Goal: Information Seeking & Learning: Learn about a topic

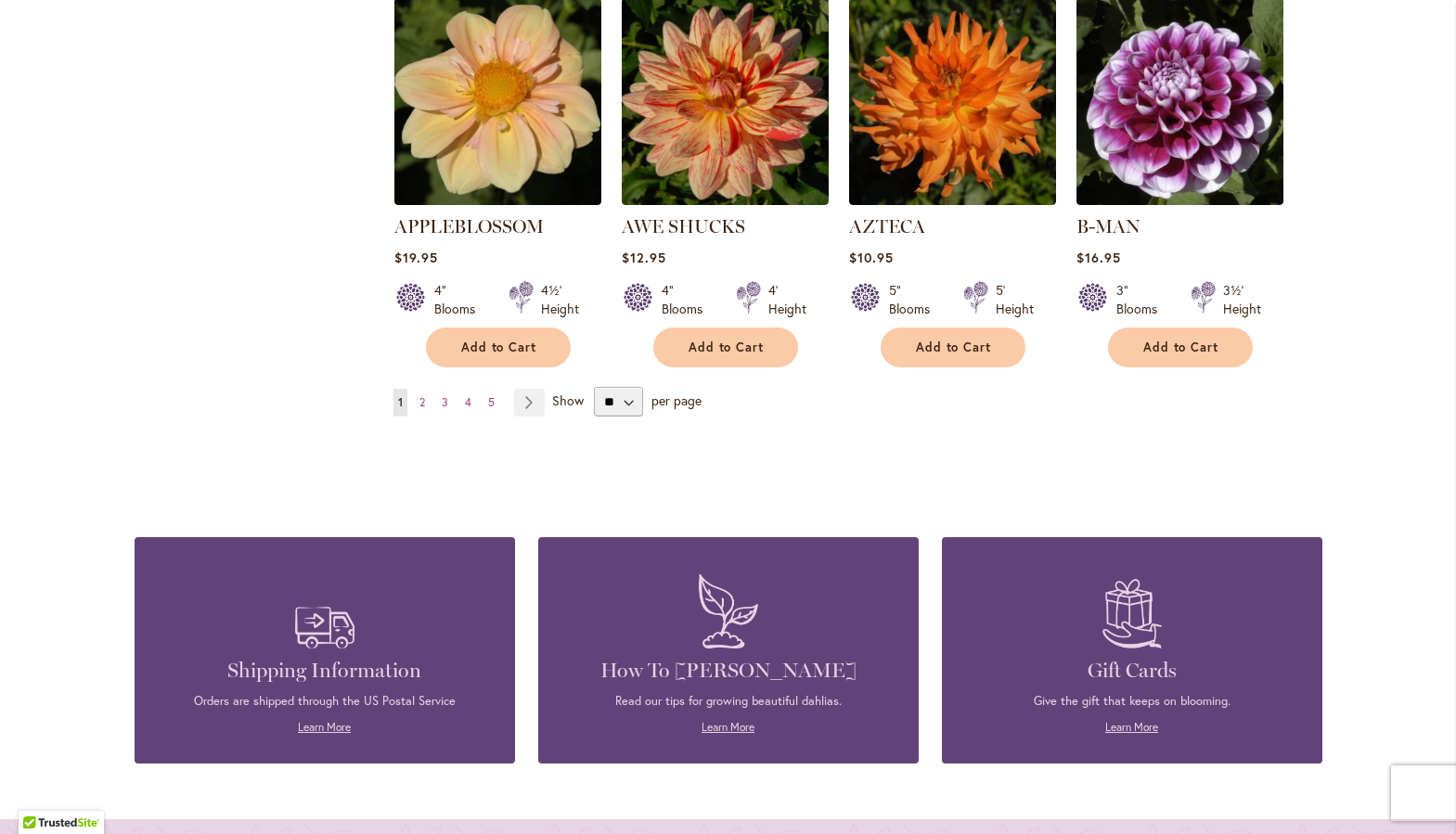
scroll to position [1658, 0]
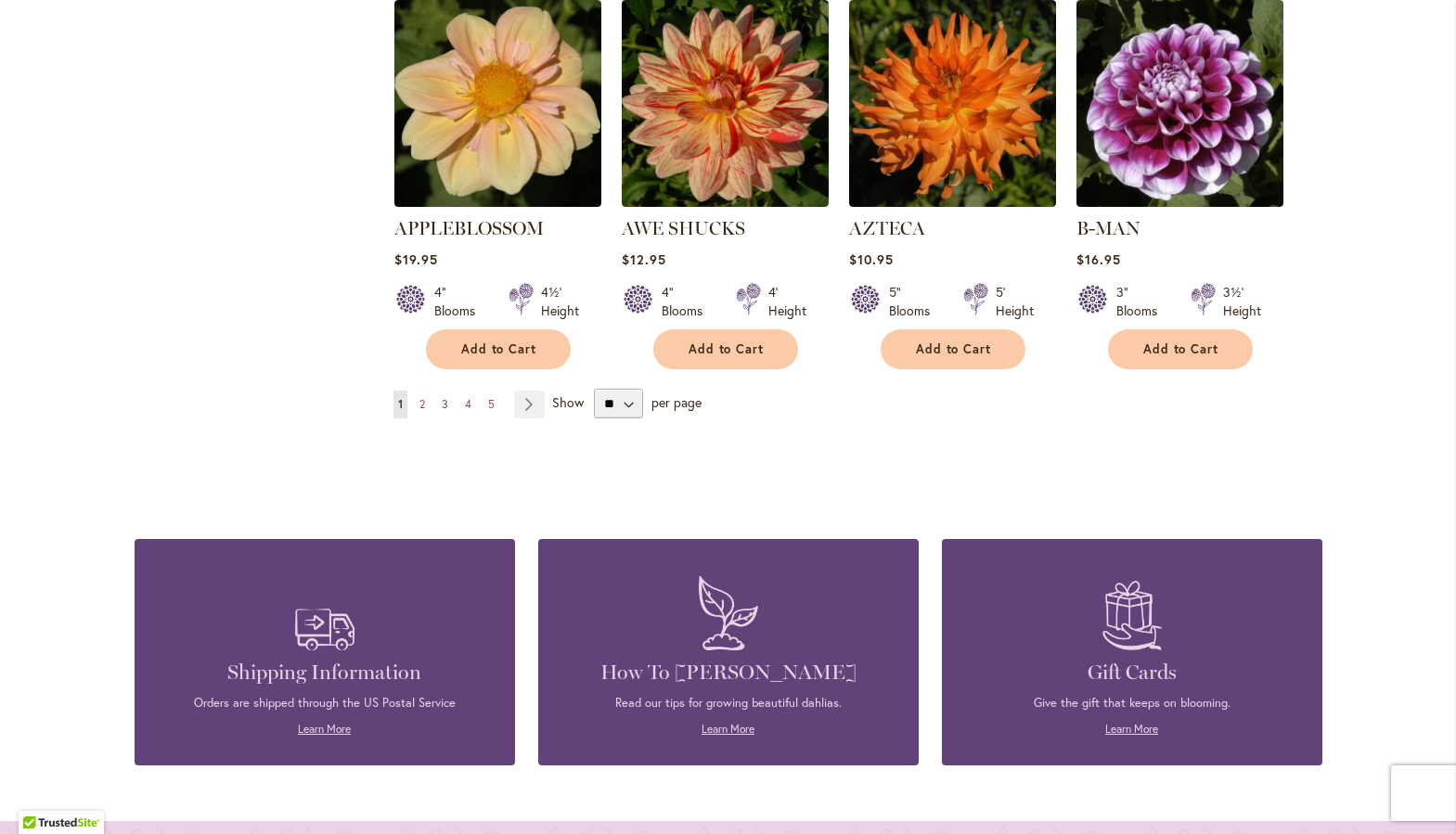
click at [441, 397] on span "3" at bounding box center [444, 404] width 7 height 14
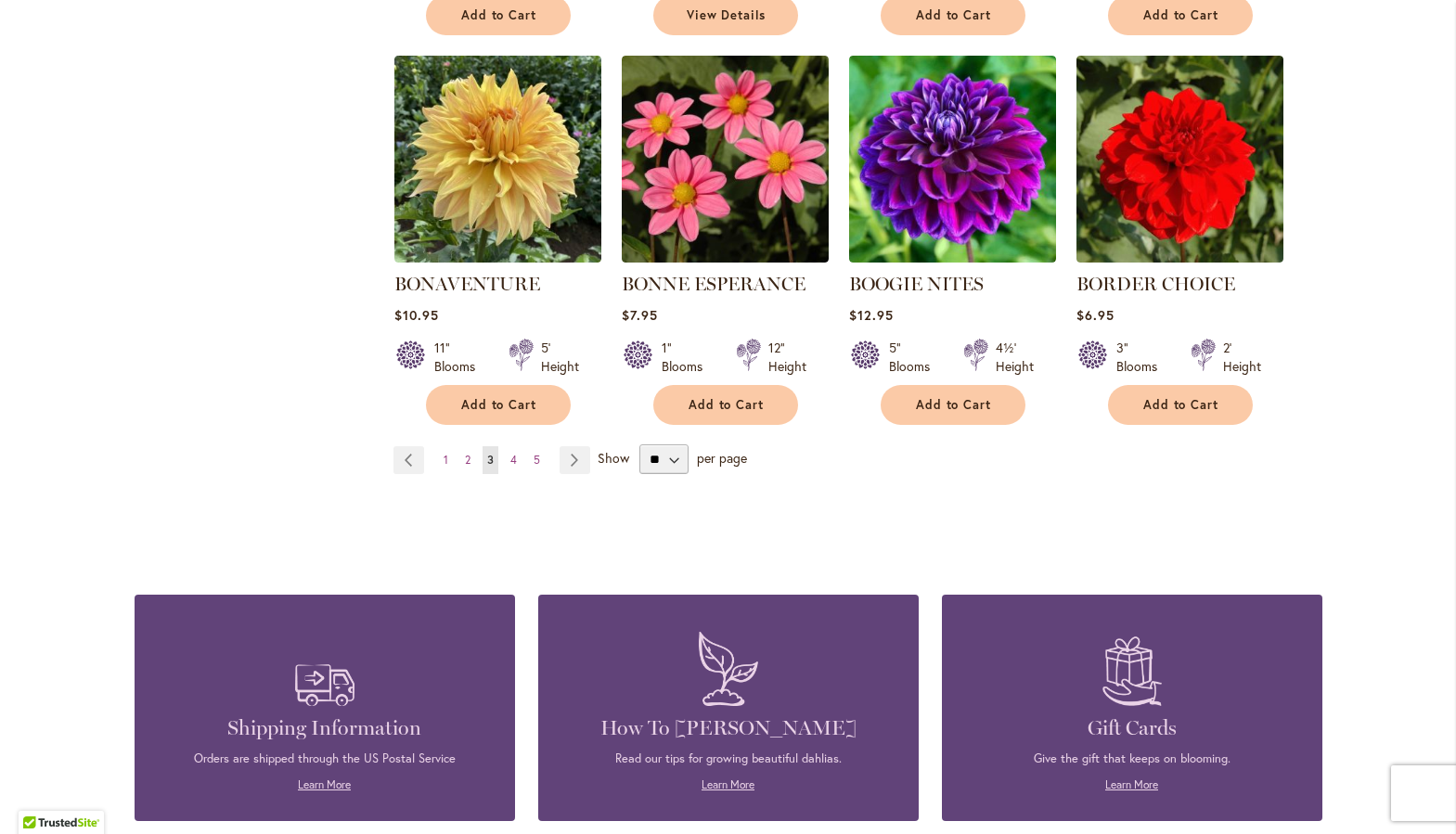
scroll to position [1578, 0]
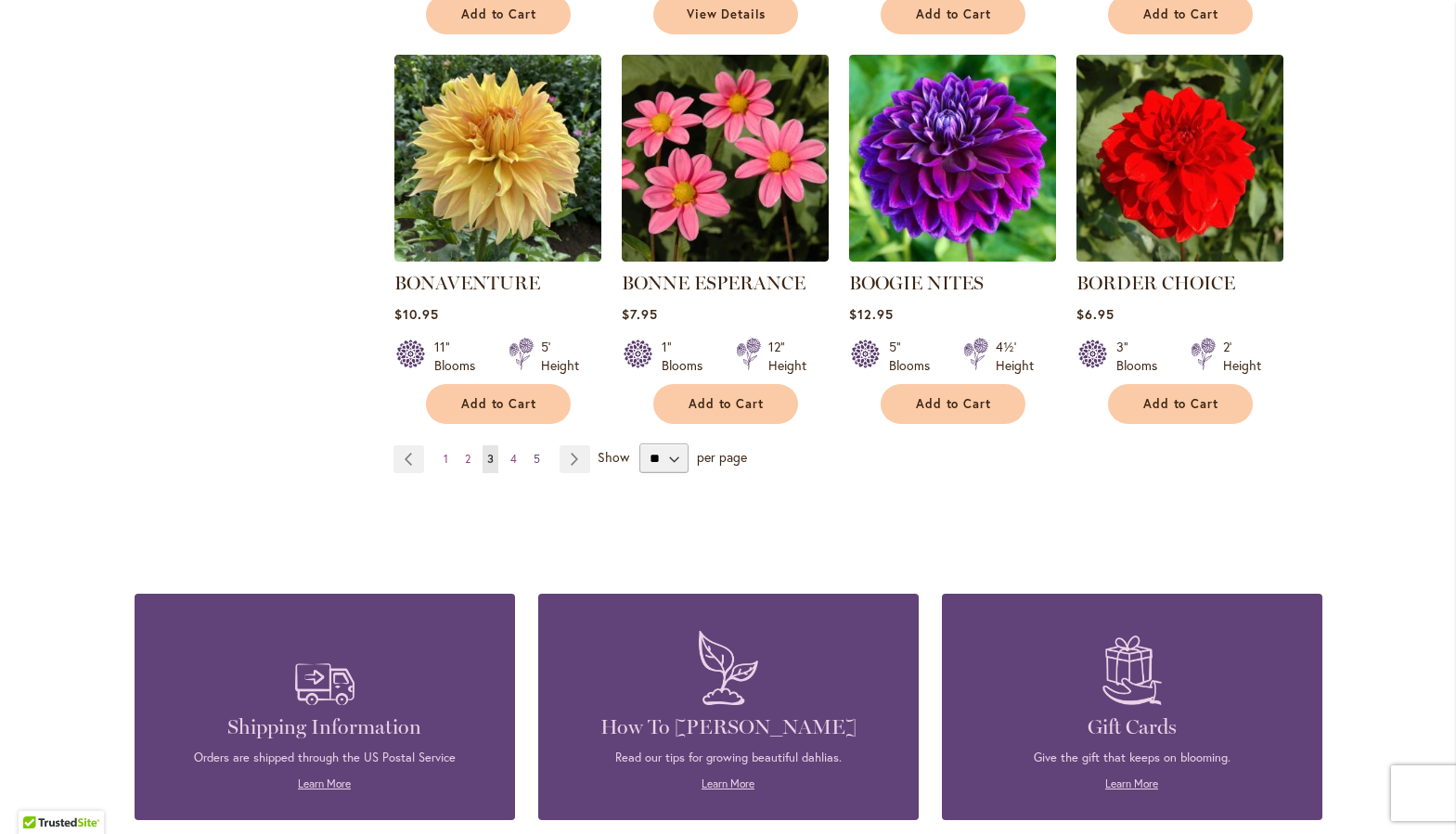
click at [533, 458] on span "5" at bounding box center [536, 459] width 7 height 14
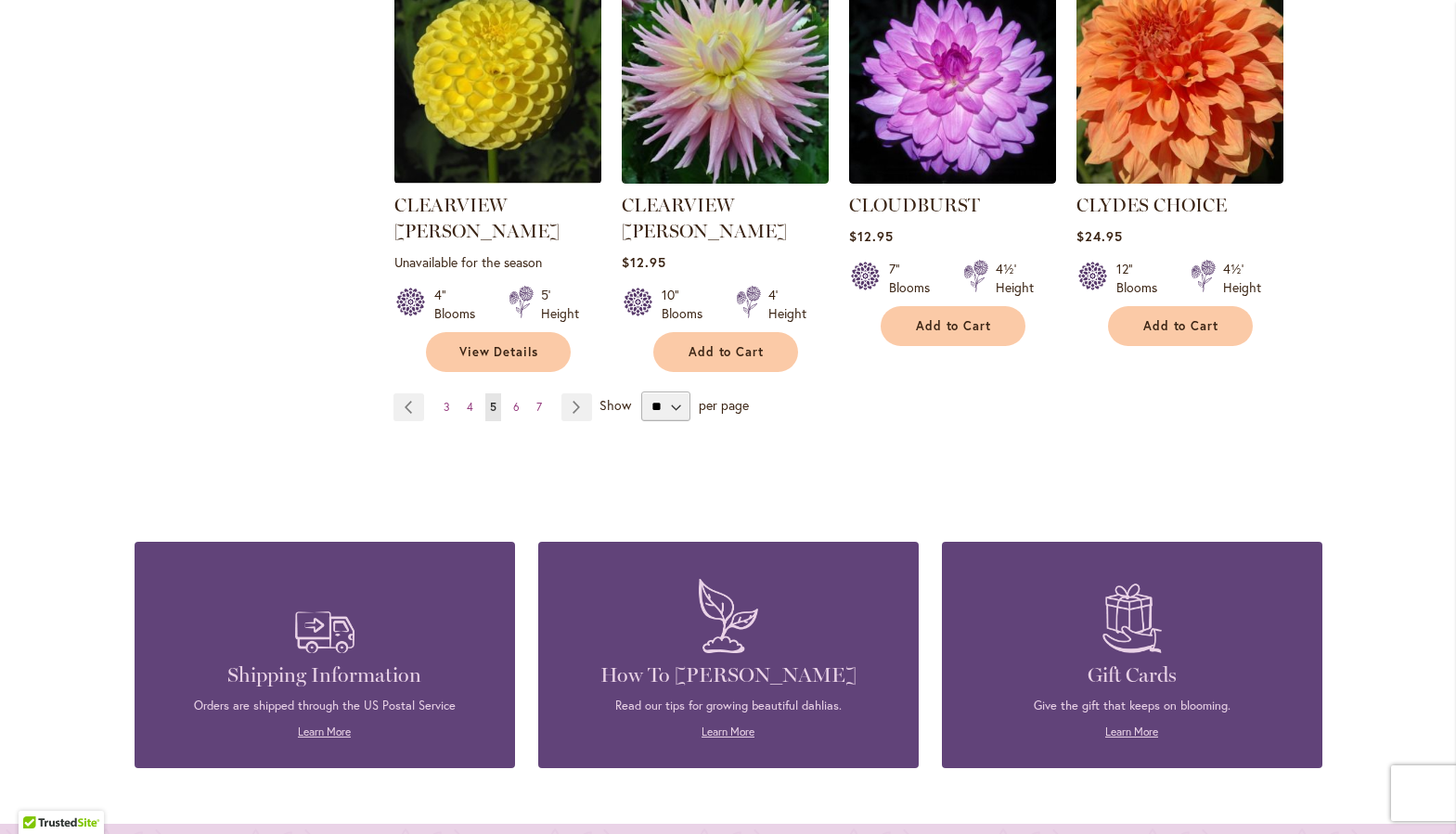
scroll to position [1709, 0]
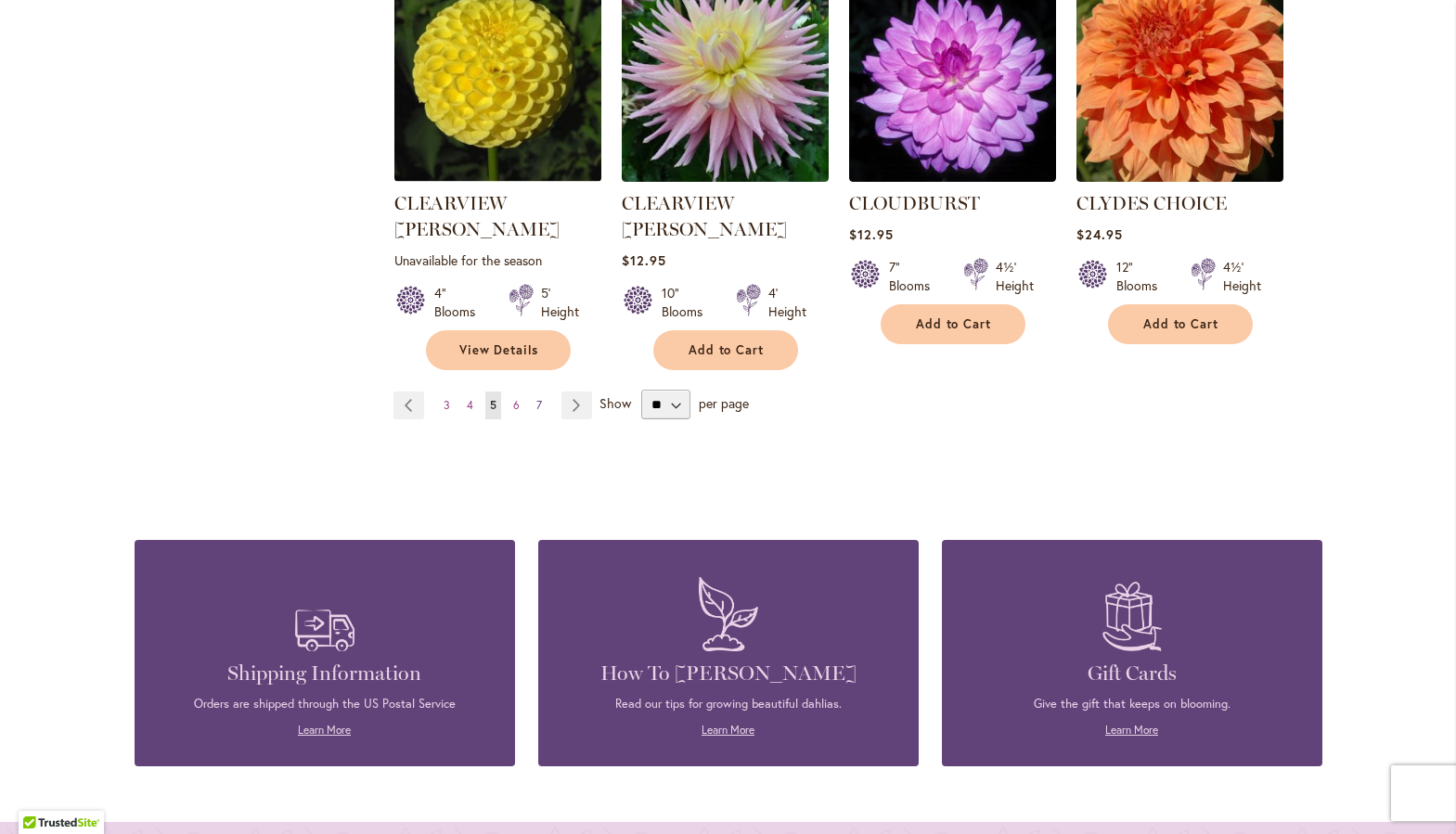
click at [536, 398] on span "7" at bounding box center [539, 405] width 6 height 14
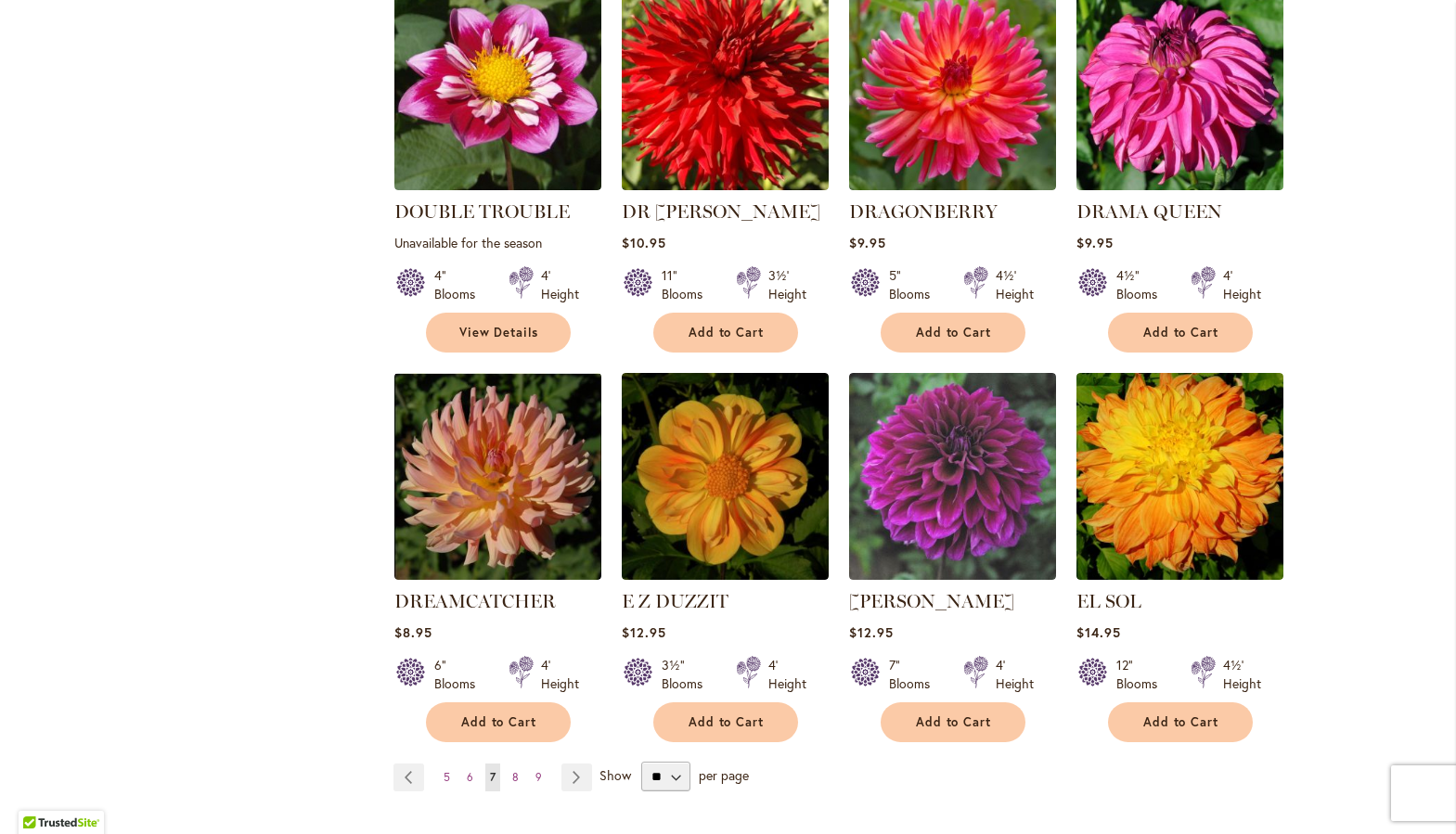
scroll to position [1325, 0]
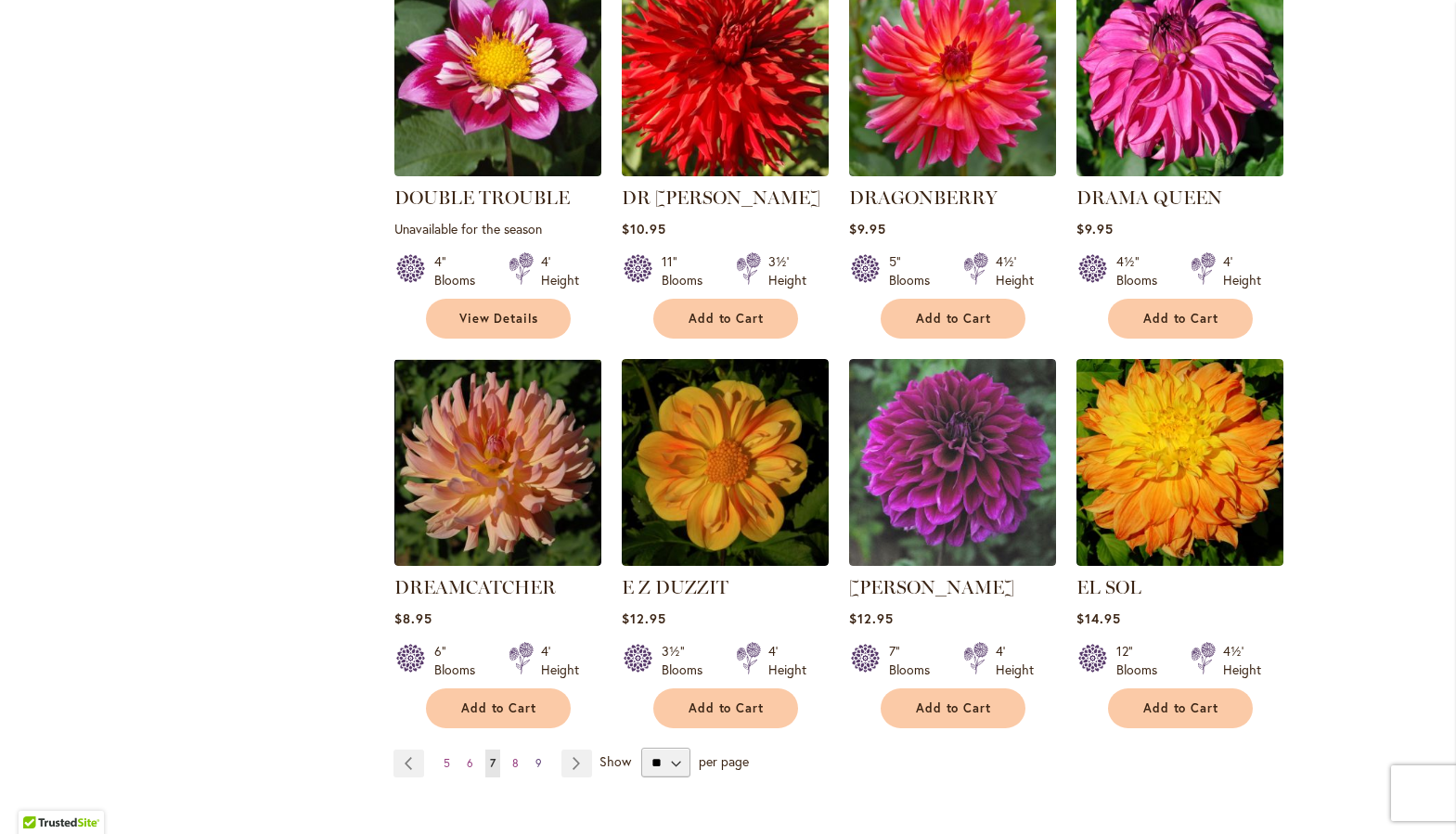
click at [530, 750] on link "Page 9" at bounding box center [538, 763] width 15 height 28
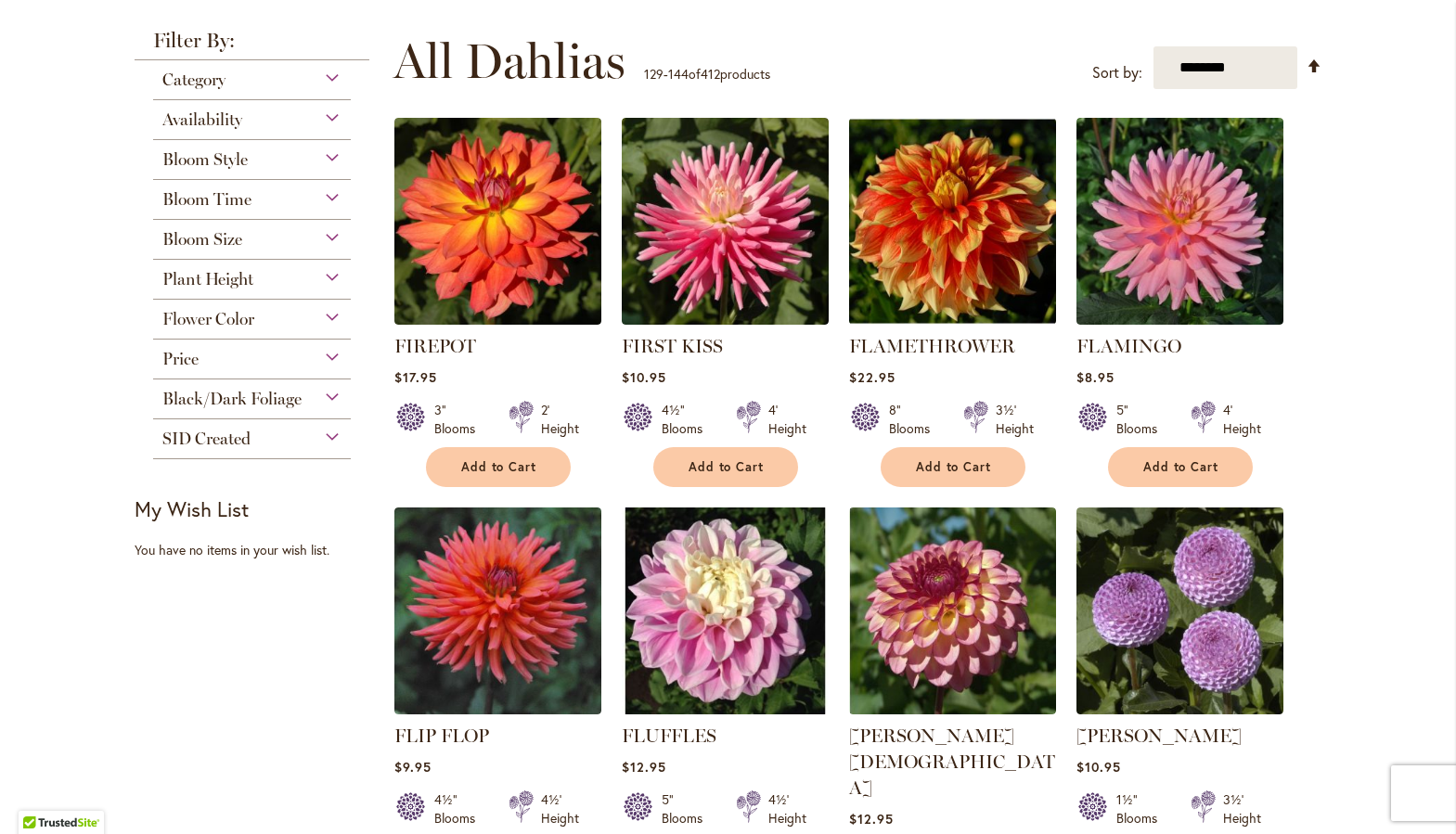
scroll to position [352, 0]
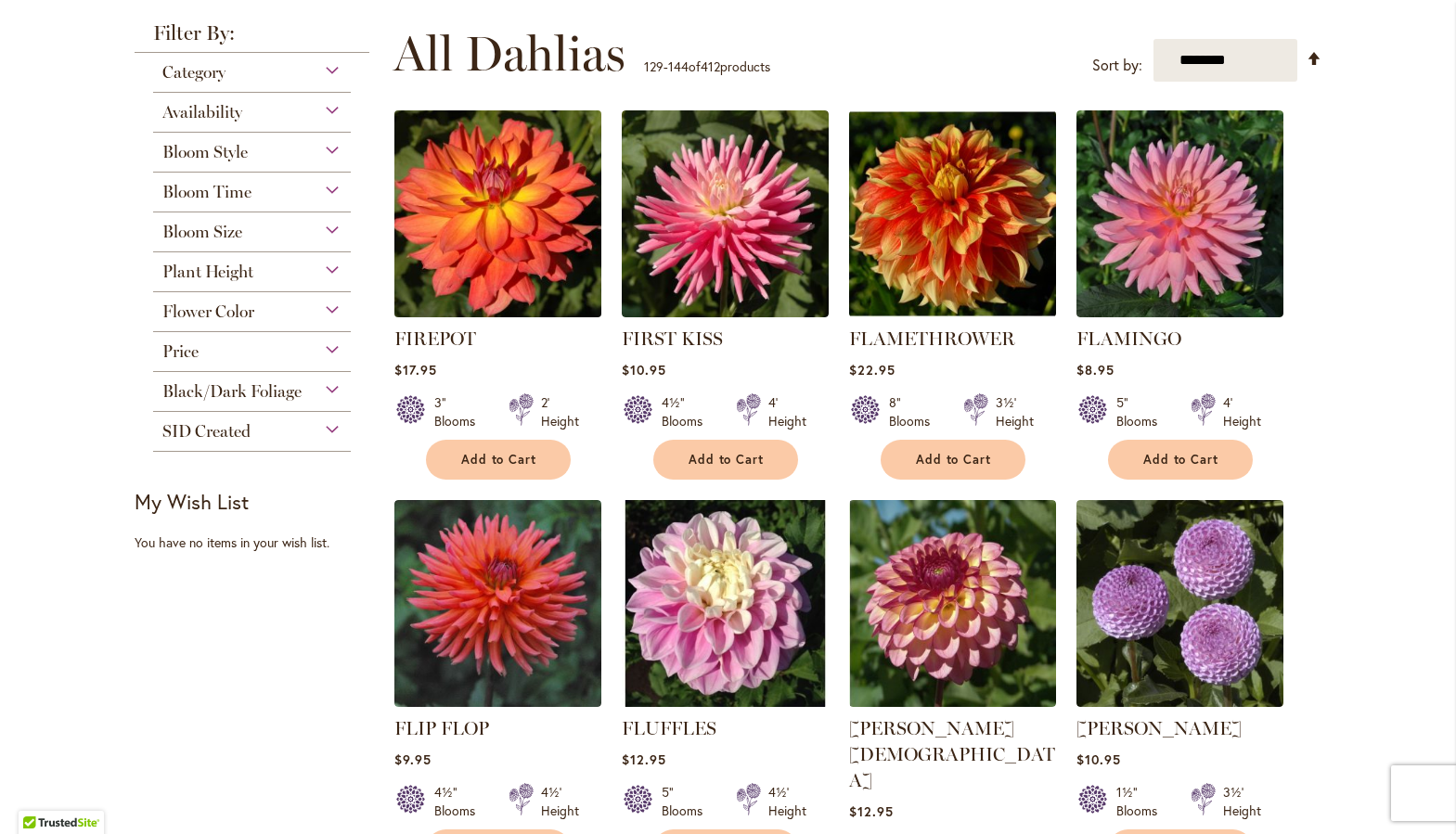
click at [466, 259] on img at bounding box center [497, 214] width 217 height 217
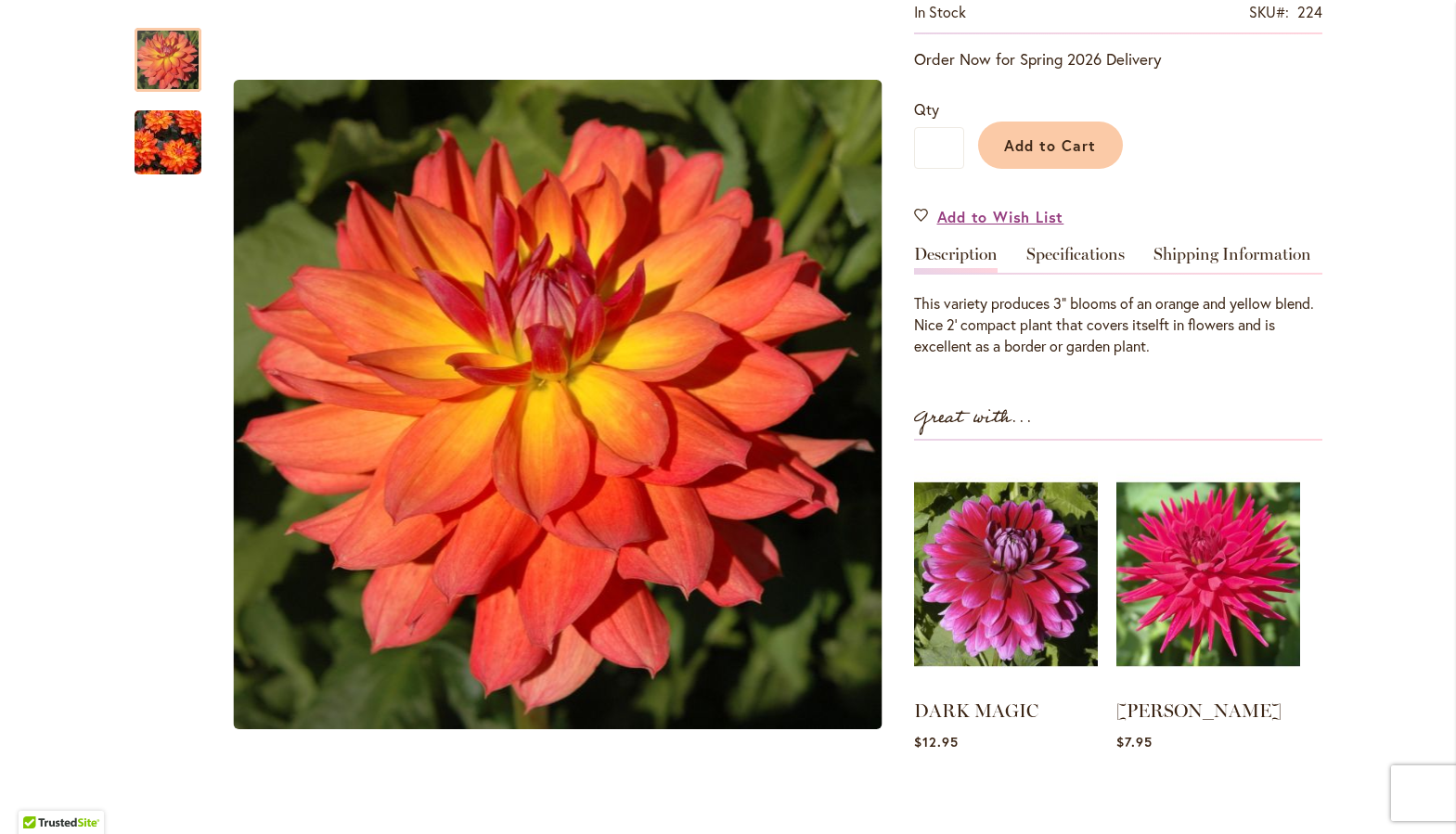
scroll to position [370, 0]
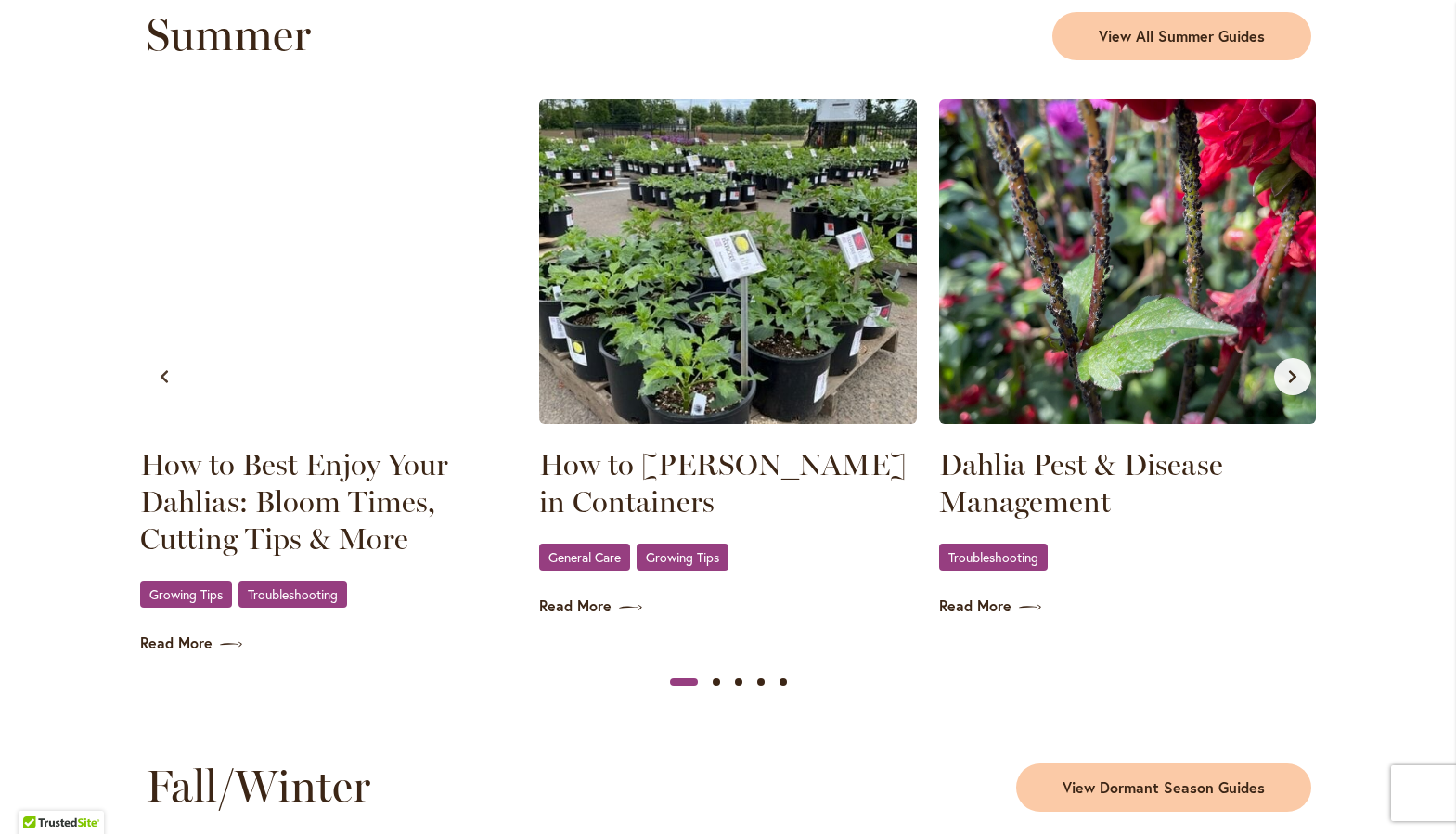
scroll to position [1769, 0]
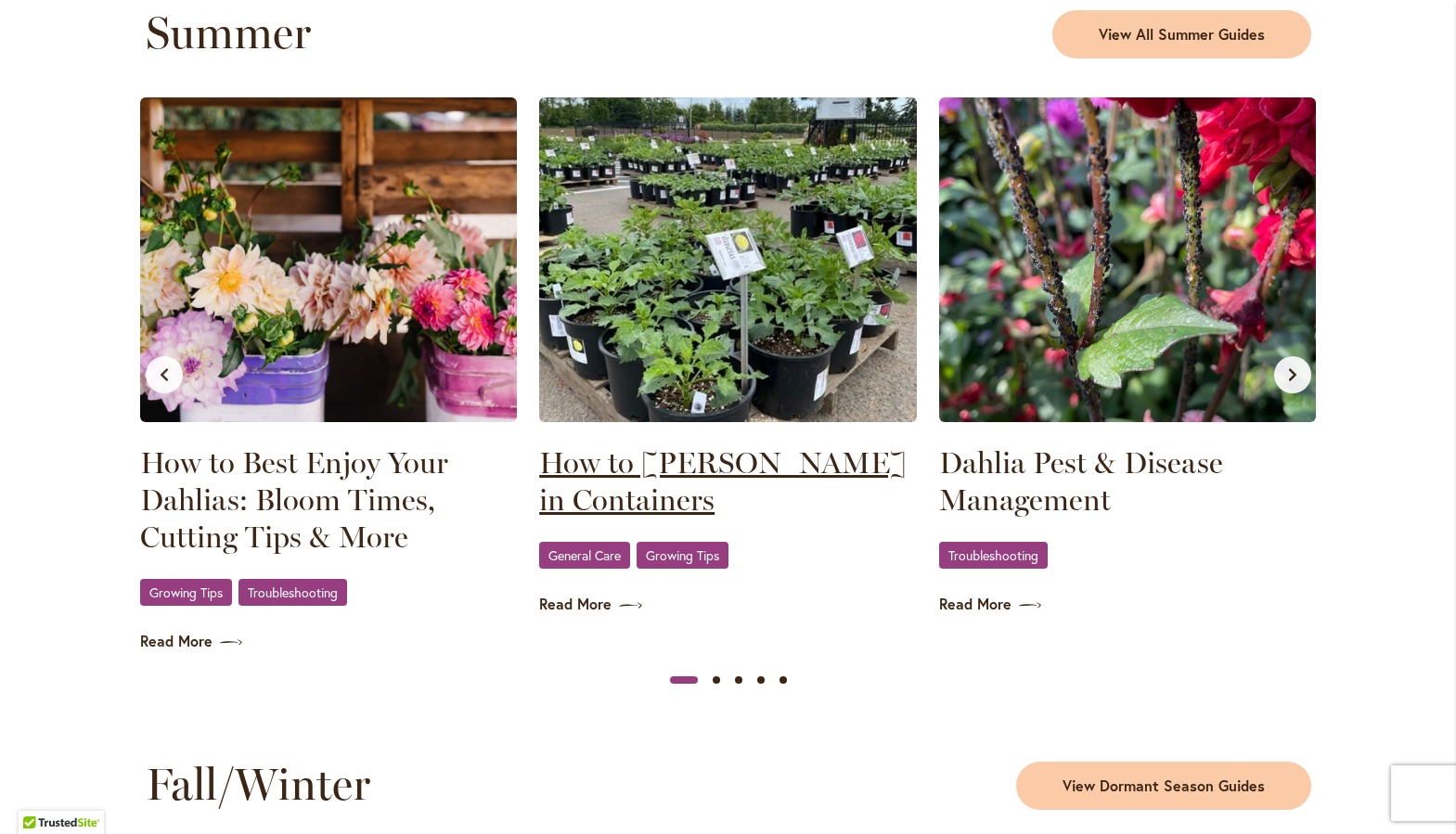
click at [607, 467] on link "How to Grow Dahlias in Containers" at bounding box center [728, 482] width 377 height 75
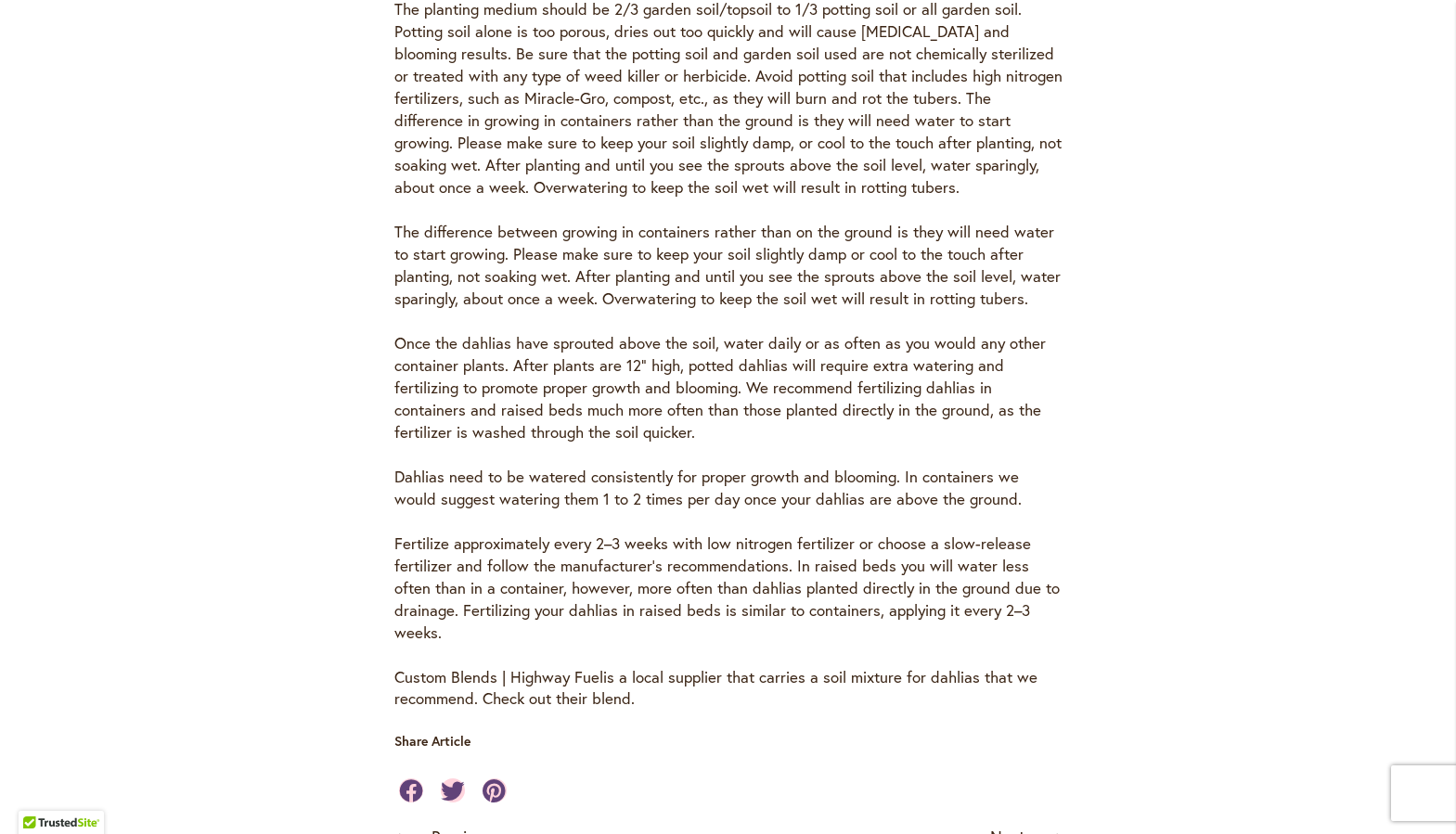
scroll to position [948, 0]
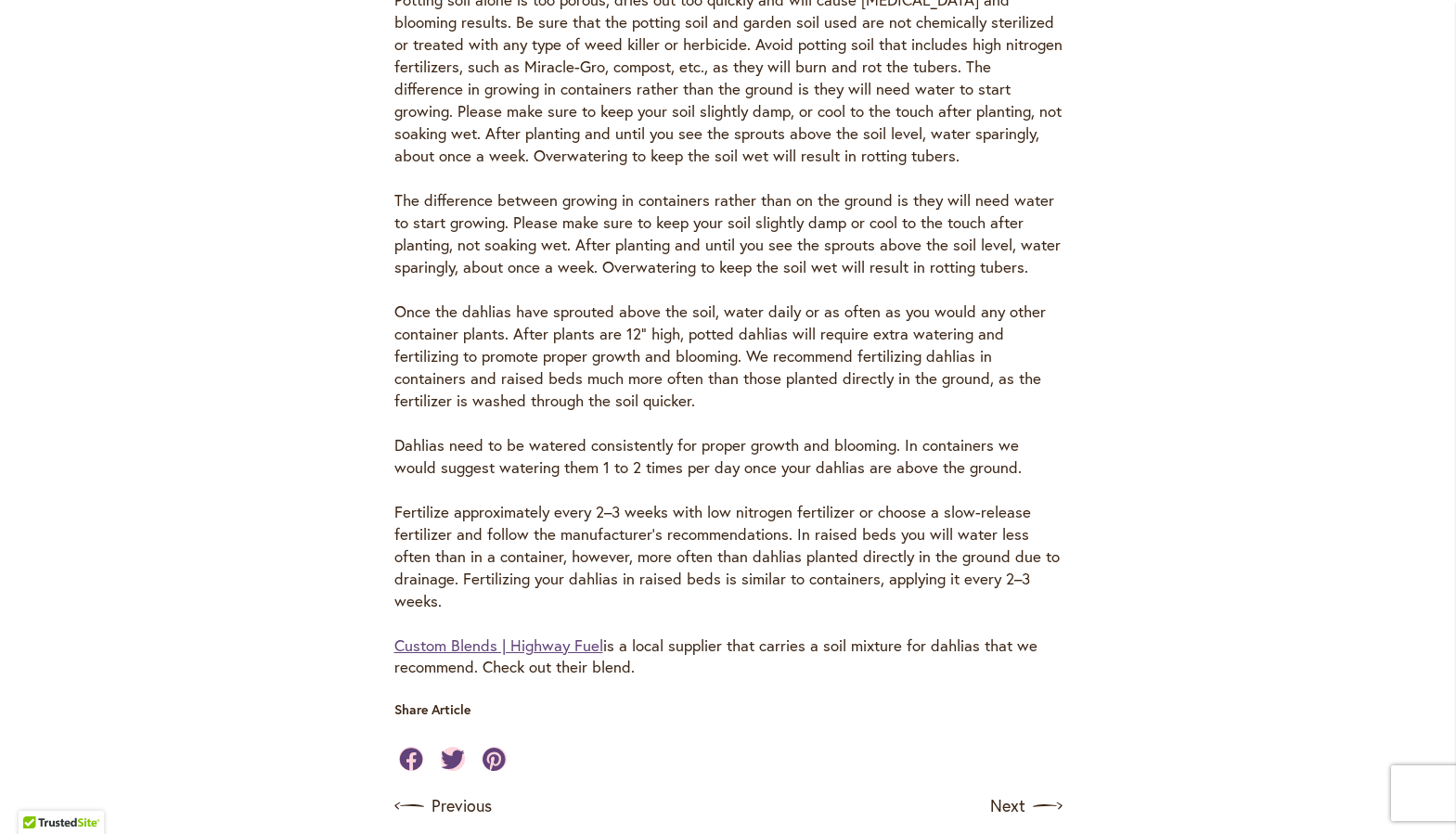
click at [510, 635] on link "Custom Blends | Highway Fuel" at bounding box center [499, 645] width 209 height 21
